Goal: Use online tool/utility: Utilize a website feature to perform a specific function

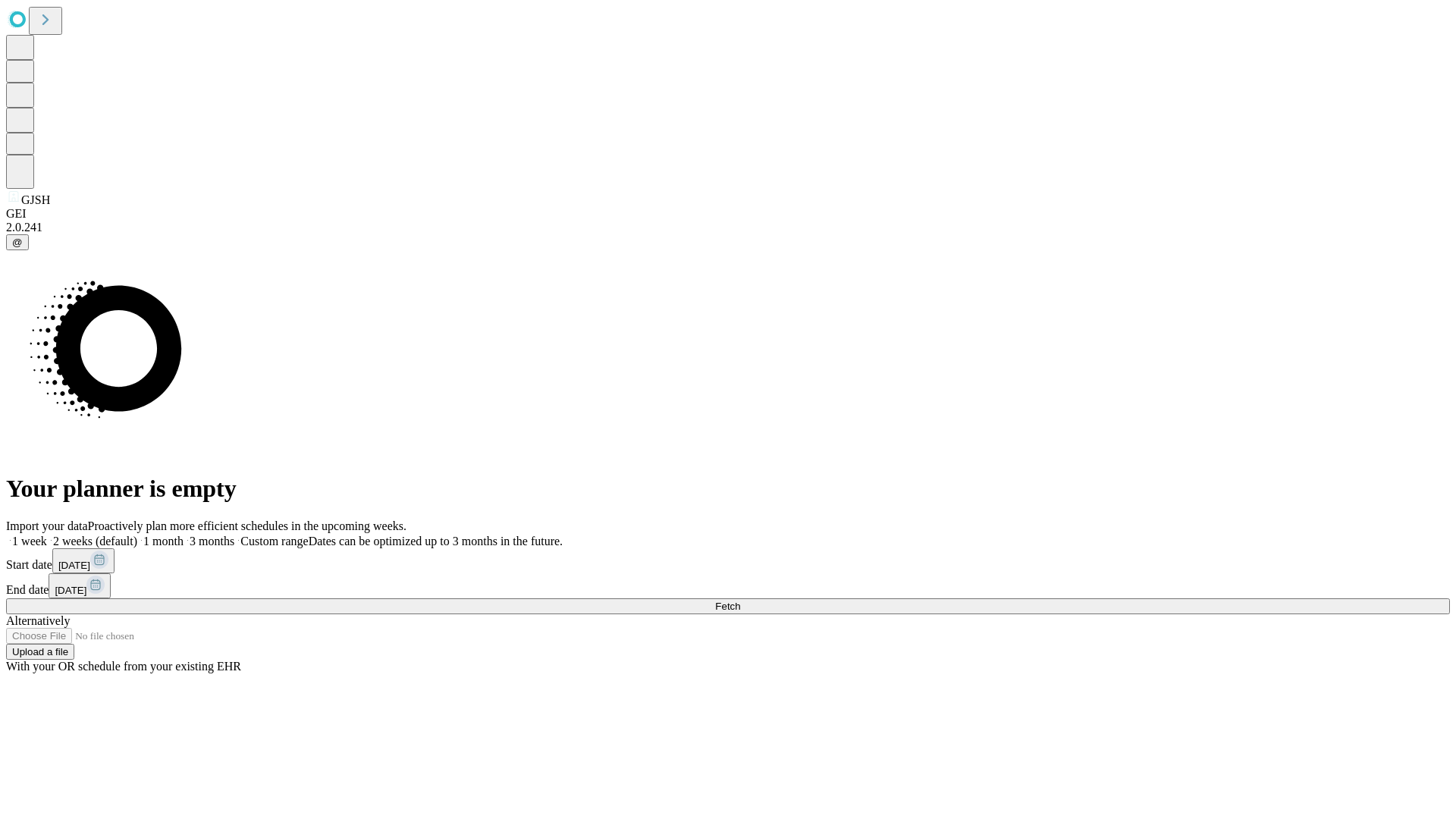
click at [740, 601] on span "Fetch" at bounding box center [727, 607] width 25 height 11
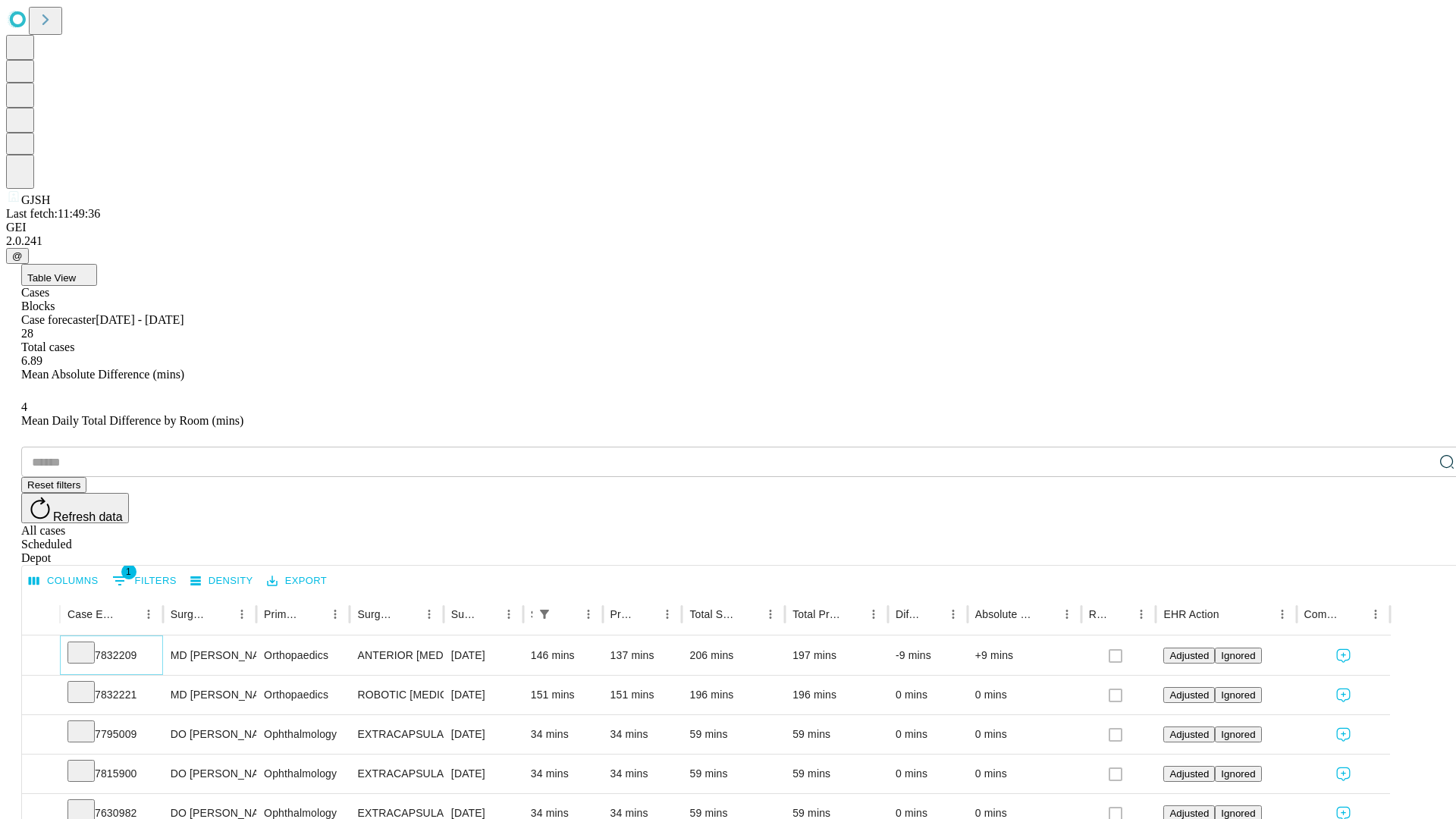
click at [89, 644] on icon at bounding box center [81, 651] width 15 height 15
